Goal: Transaction & Acquisition: Book appointment/travel/reservation

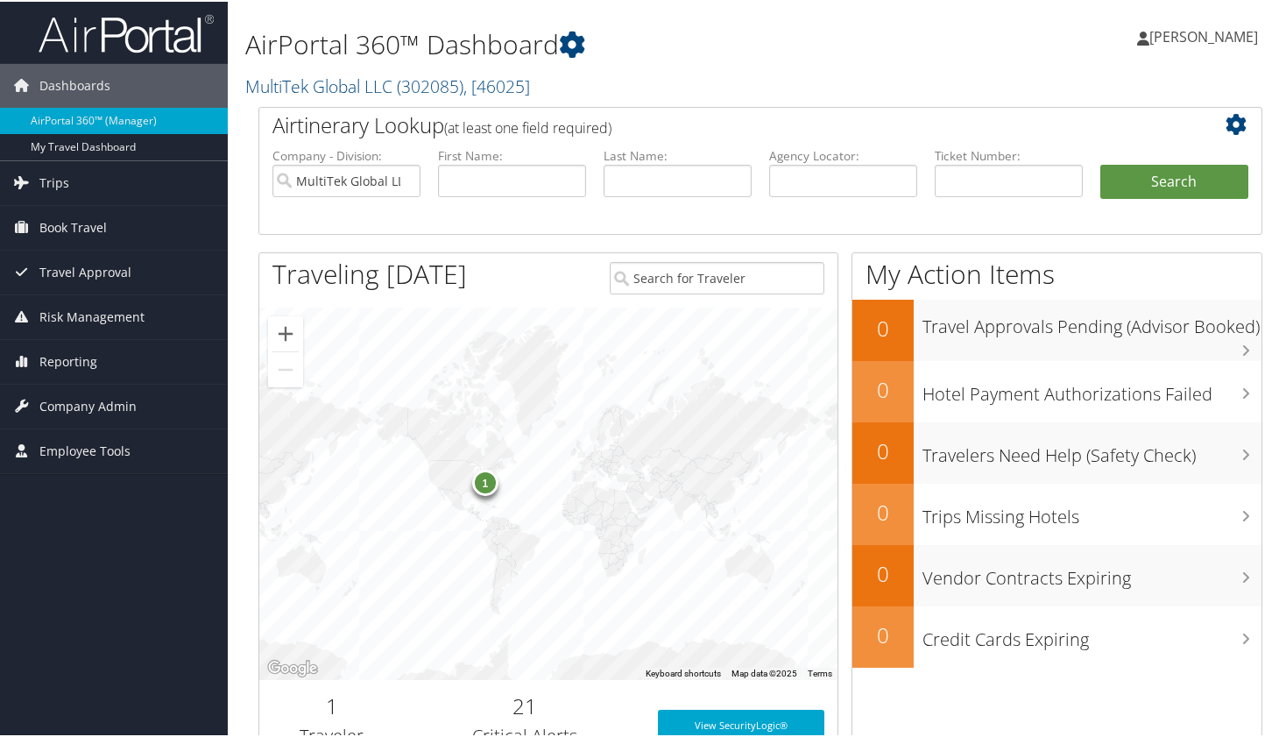
click at [485, 484] on div "1" at bounding box center [485, 481] width 26 height 26
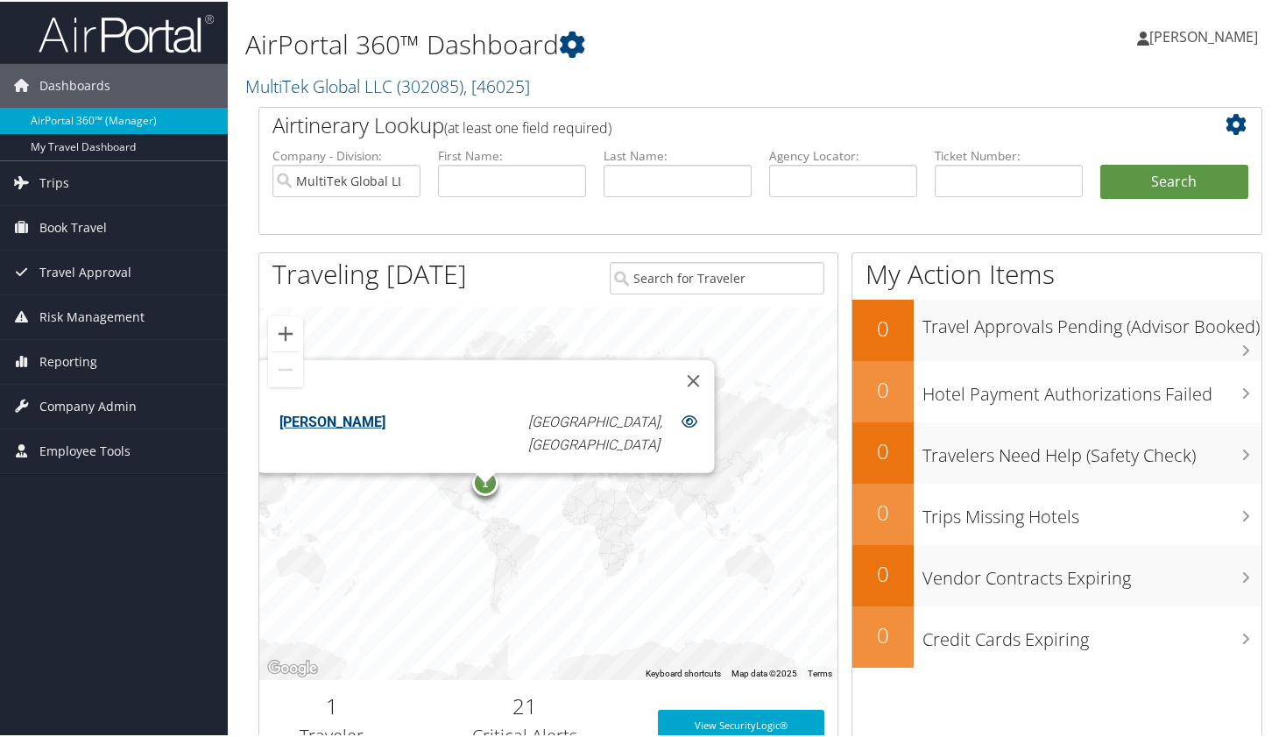
click at [681, 512] on div "1 TODD JR GREDESKY Raleigh, NC" at bounding box center [548, 492] width 578 height 372
click at [673, 390] on button "Close" at bounding box center [694, 378] width 42 height 42
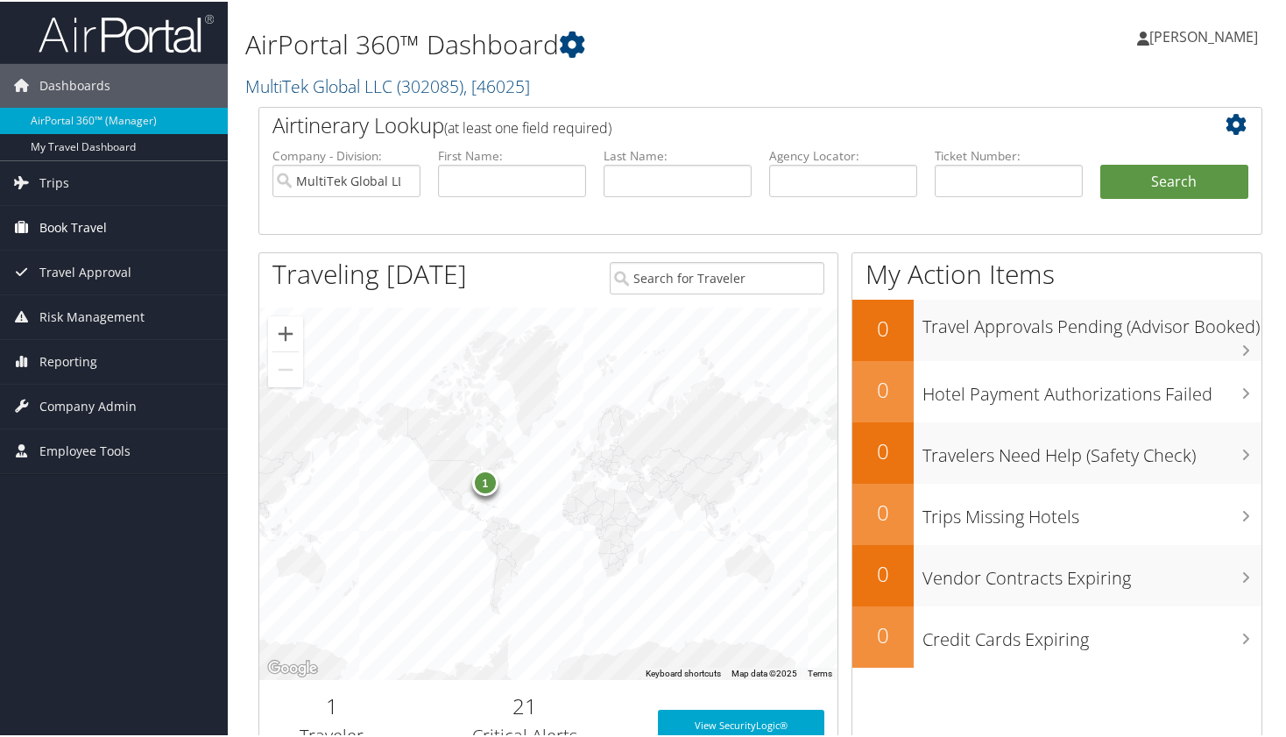
click at [83, 229] on span "Book Travel" at bounding box center [72, 226] width 67 height 44
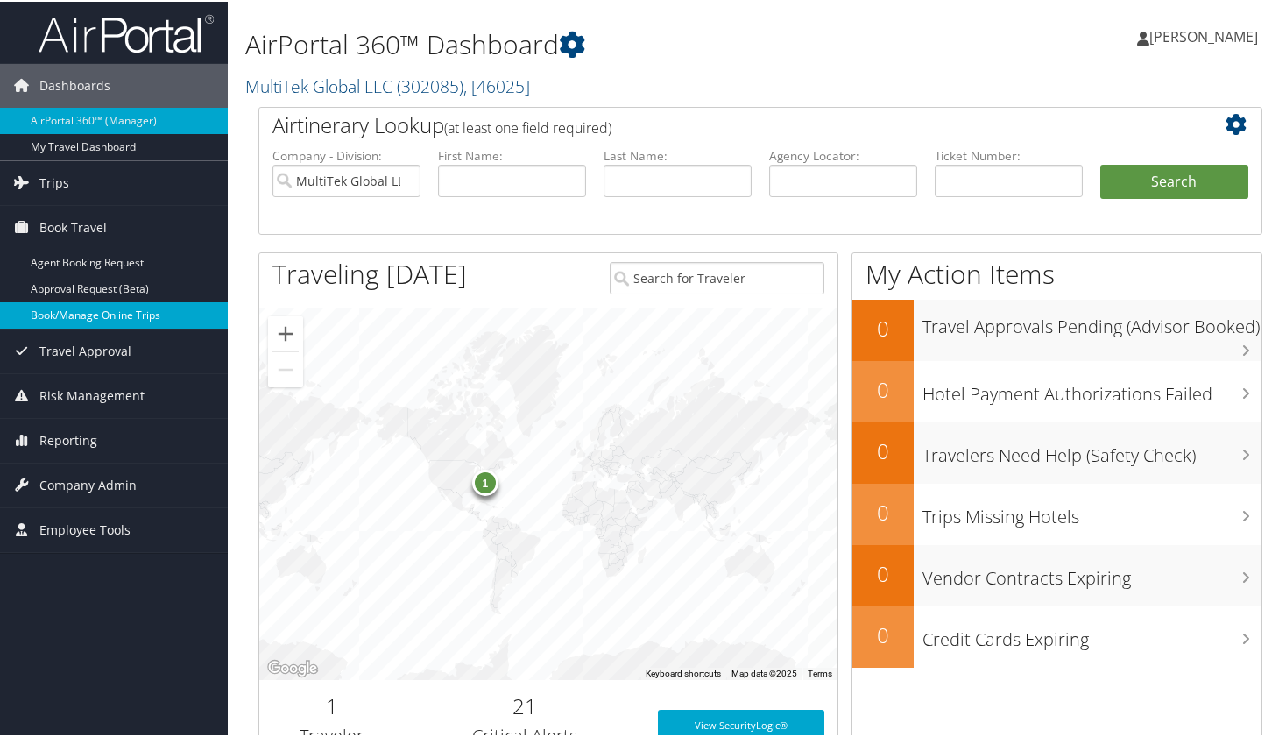
click at [95, 317] on link "Book/Manage Online Trips" at bounding box center [114, 313] width 228 height 26
